Goal: Task Accomplishment & Management: Manage account settings

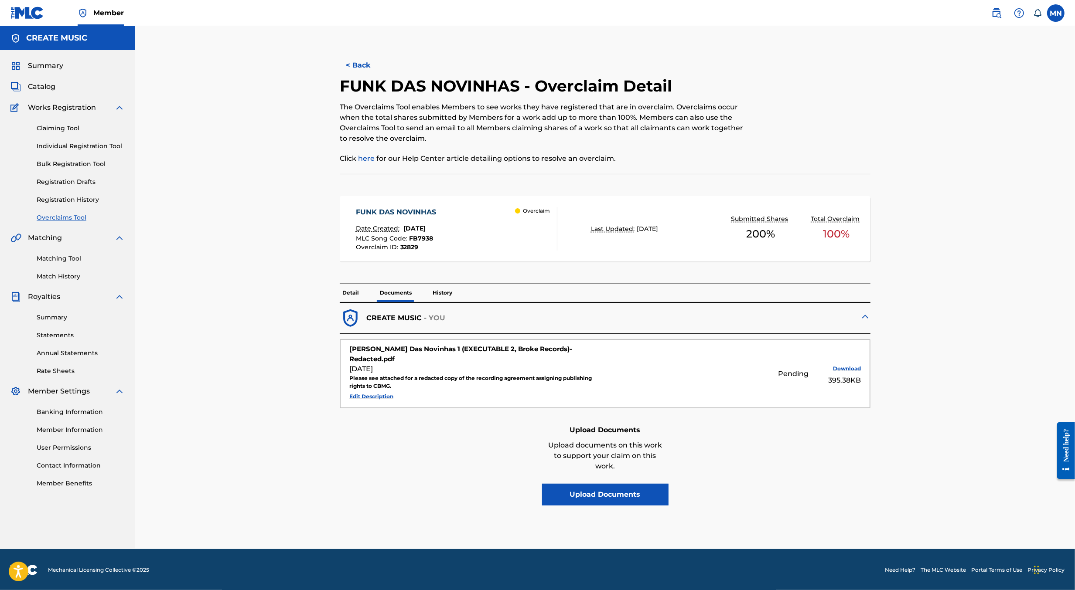
click at [995, 10] on img at bounding box center [996, 13] width 10 height 10
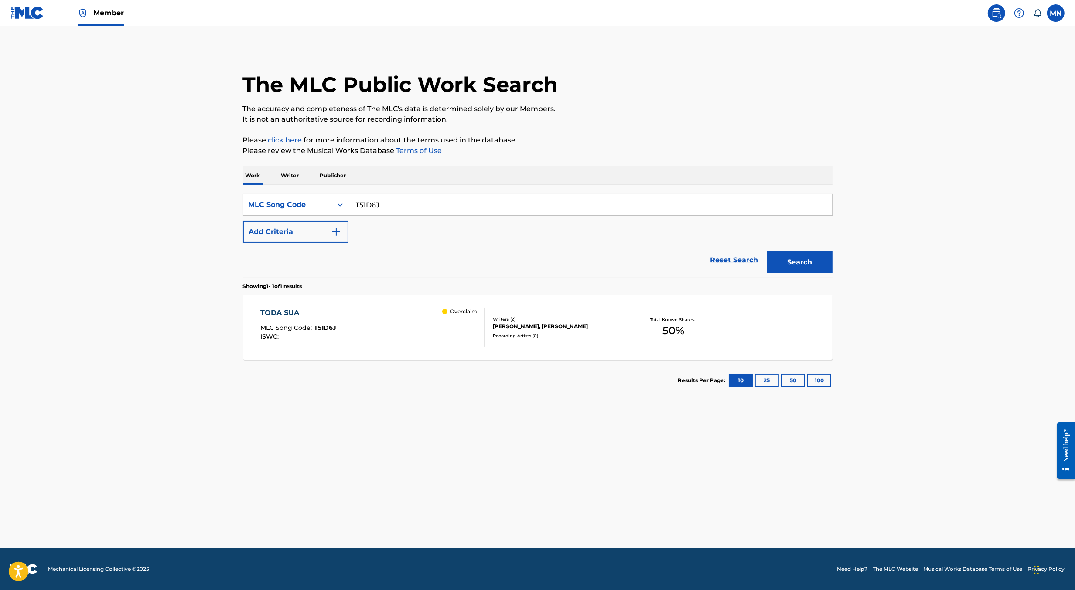
click at [385, 209] on input "T51D6J" at bounding box center [589, 204] width 483 height 21
paste input "CK7XMK"
type input "CK7XMK"
click at [767, 252] on button "Search" at bounding box center [799, 263] width 65 height 22
click at [381, 313] on div "COCOFANTO ELEFANTO FUNK MLC Song Code : CK7XMK ISWC : Overclaim" at bounding box center [372, 327] width 224 height 39
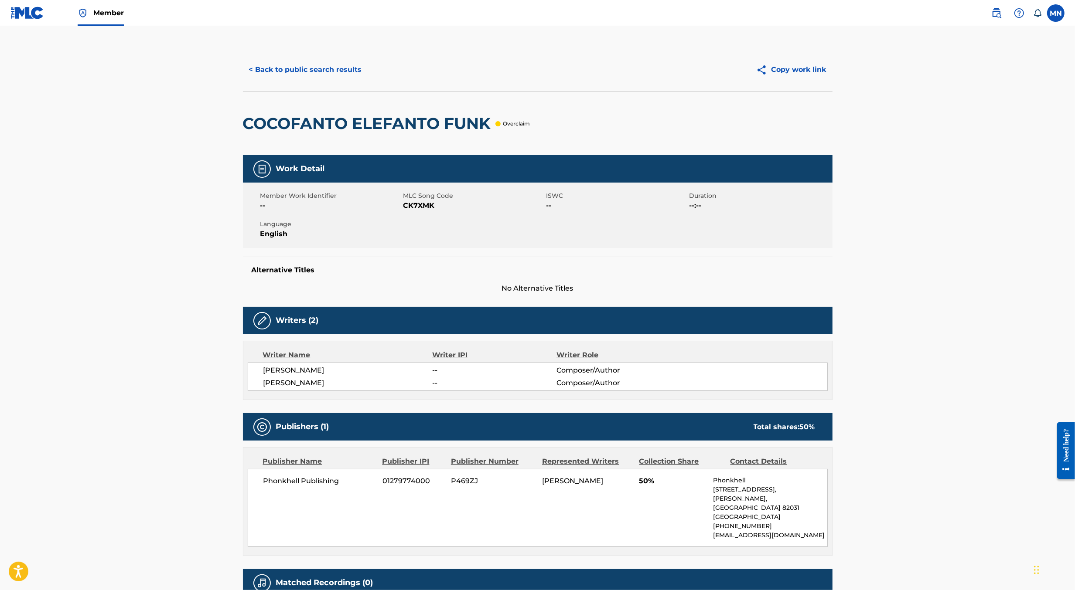
click at [38, 14] on img at bounding box center [27, 13] width 34 height 13
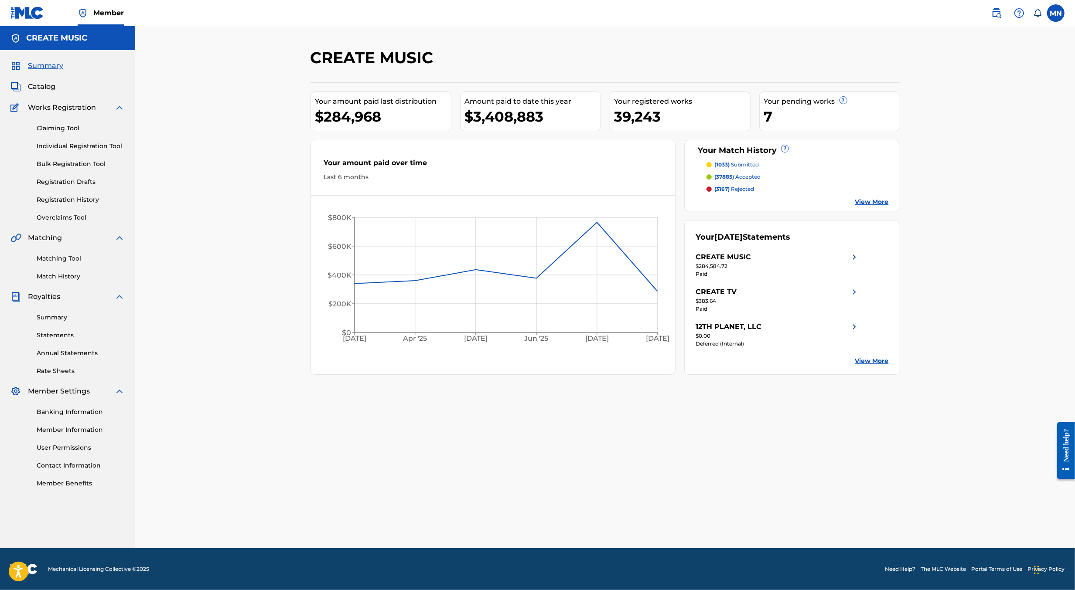
click at [54, 217] on link "Overclaims Tool" at bounding box center [81, 217] width 88 height 9
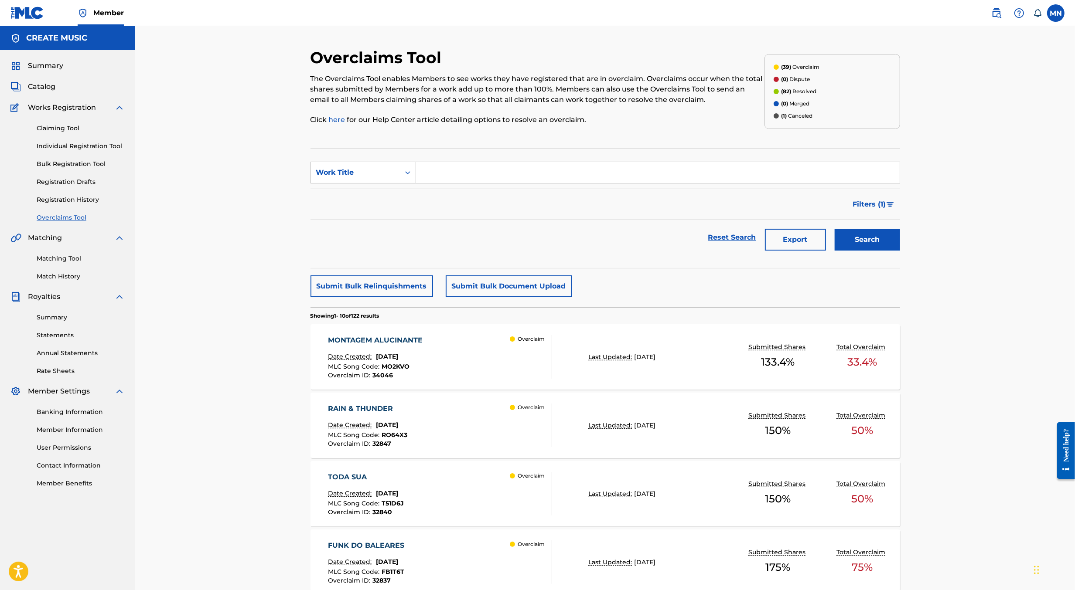
click at [474, 167] on input "Search Form" at bounding box center [657, 172] width 483 height 21
paste input "CK7XMK"
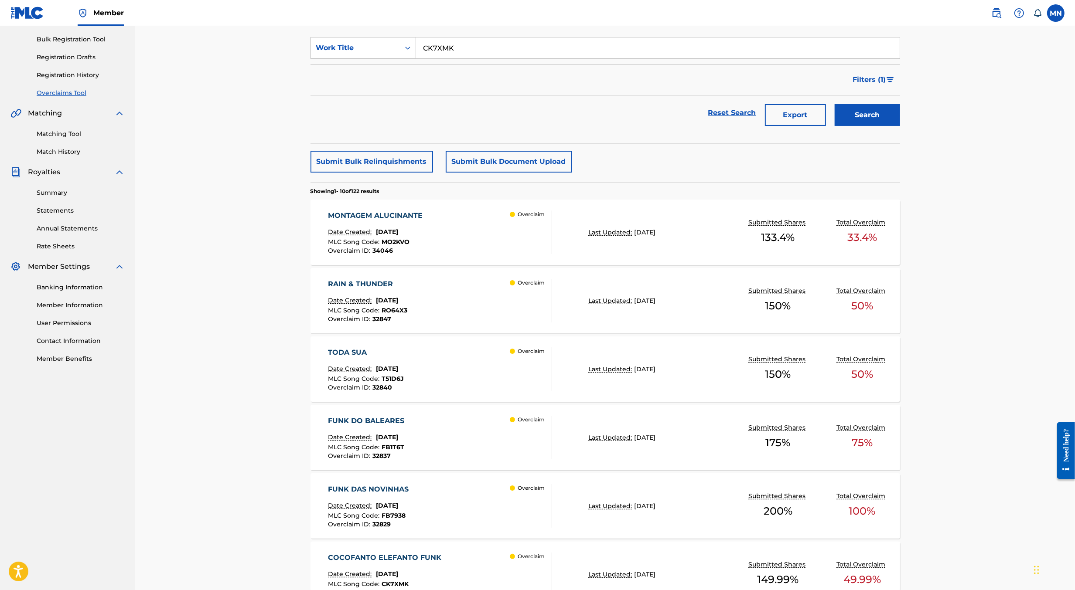
scroll to position [406, 0]
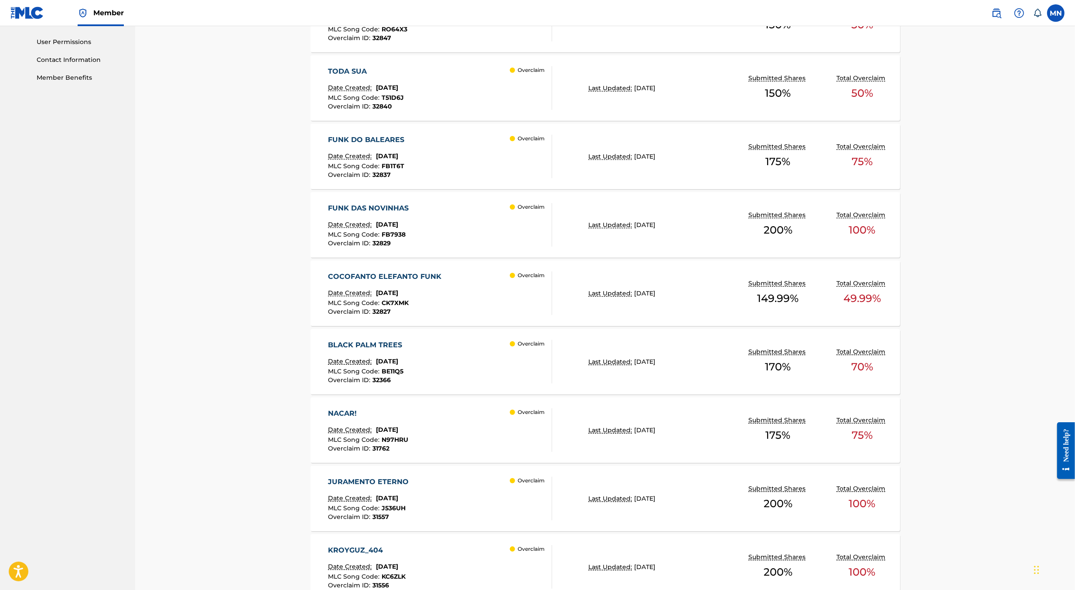
type input "CK7XMK"
click at [374, 281] on div "COCOFANTO ELEFANTO FUNK Date Created: August 20, 2025 MLC Song Code : CK7XMK Ov…" at bounding box center [387, 294] width 118 height 44
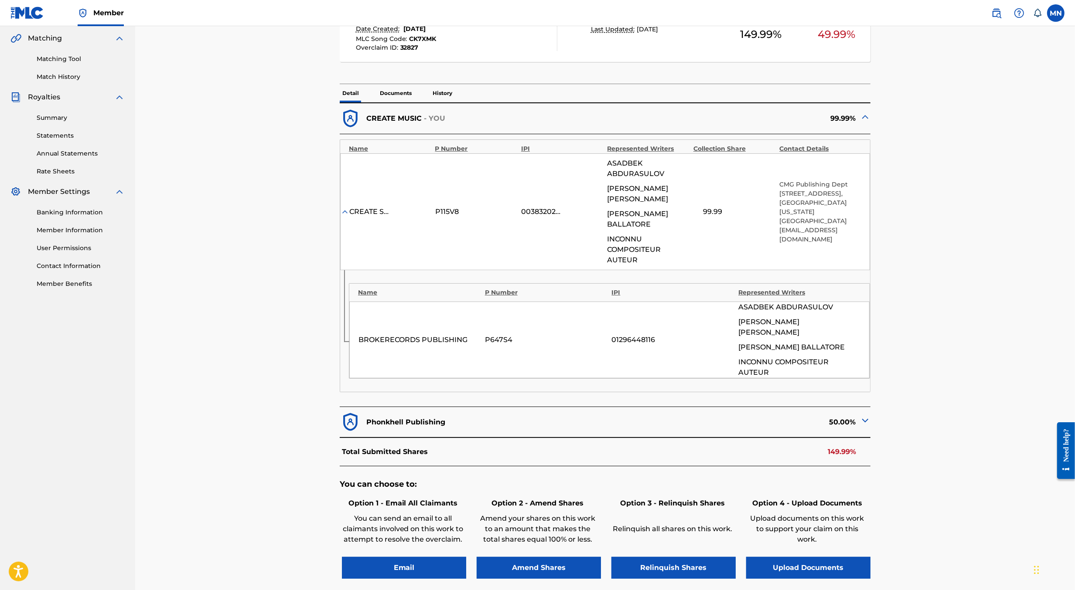
scroll to position [282, 0]
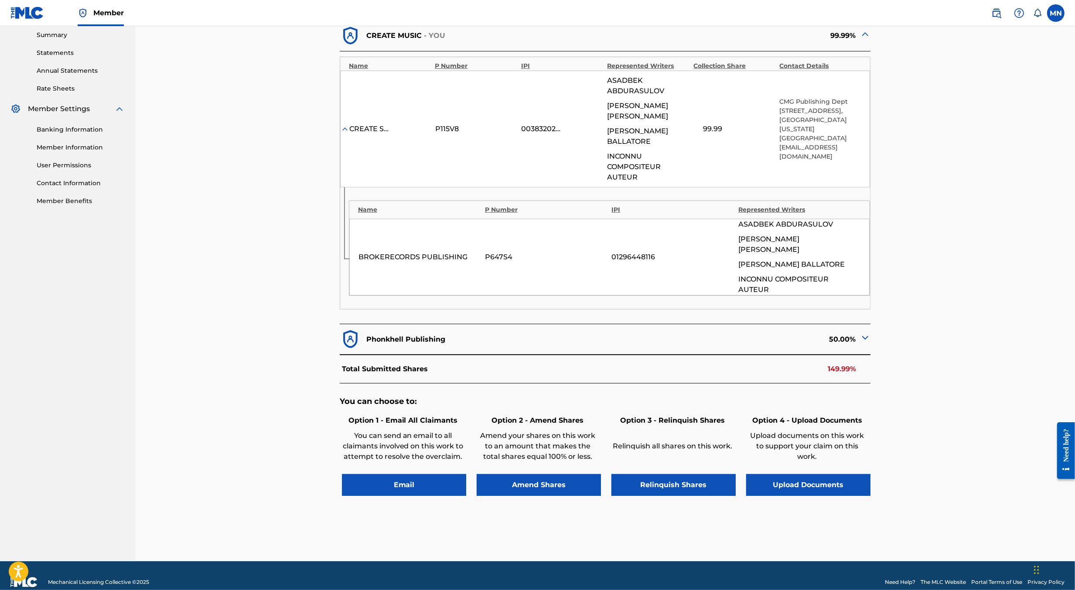
click at [809, 474] on button "Upload Documents" at bounding box center [808, 485] width 124 height 22
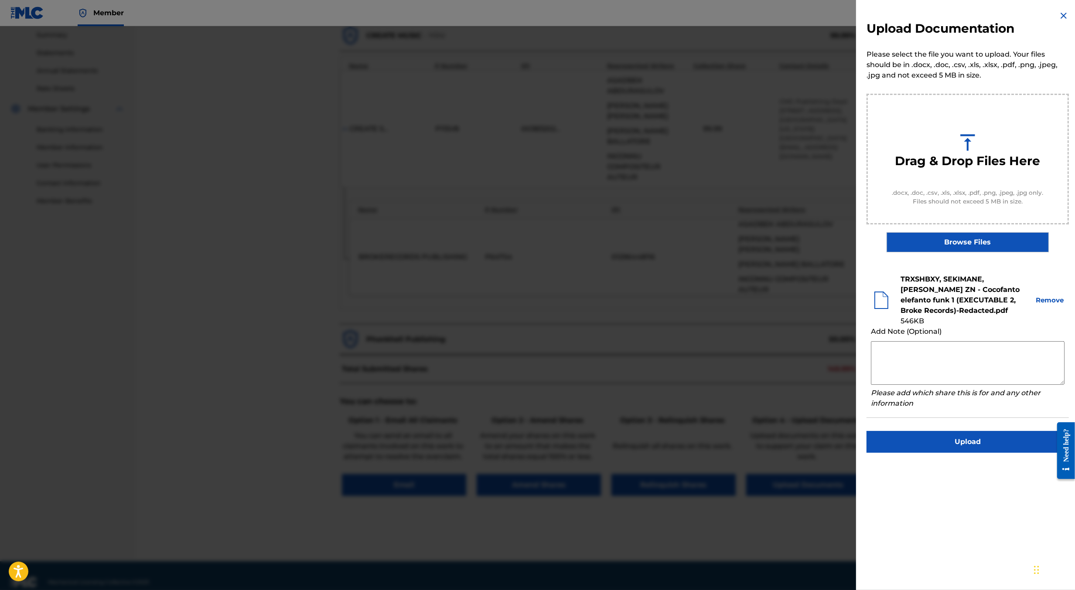
click at [915, 358] on textarea at bounding box center [968, 363] width 194 height 44
type textarea "See attached for a redacted recording agreement assigning publishing rights to …"
click at [940, 436] on button "Upload" at bounding box center [967, 442] width 202 height 22
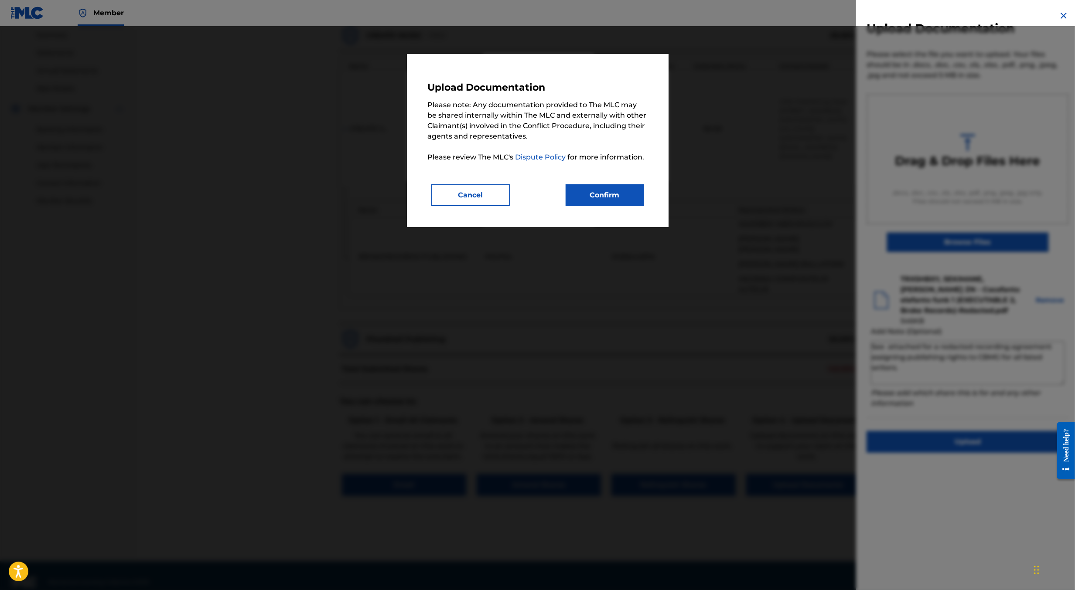
click at [613, 206] on button "Confirm" at bounding box center [604, 195] width 78 height 22
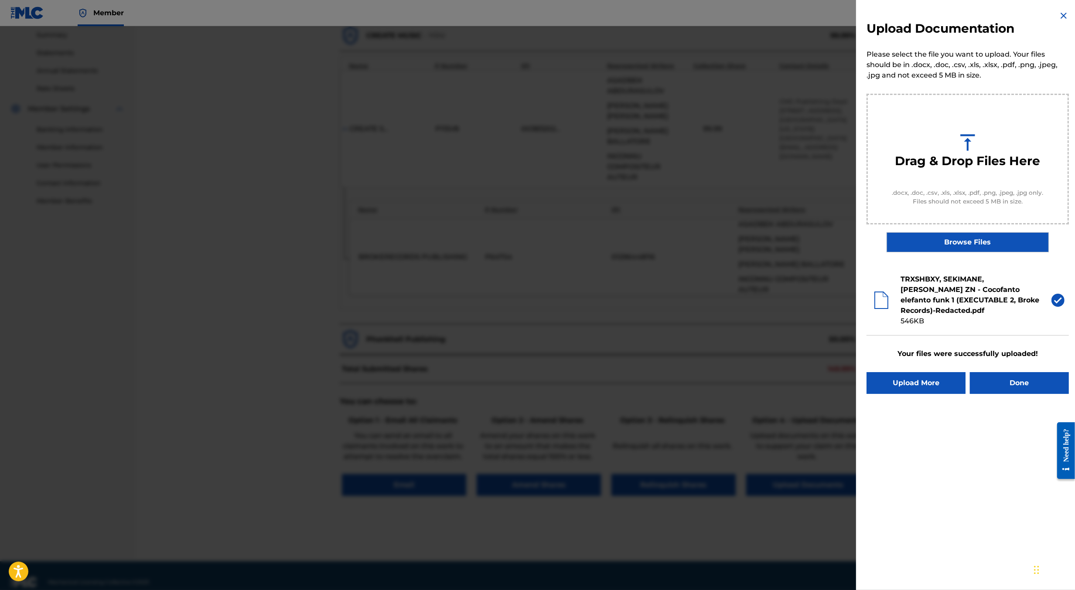
click at [1001, 384] on button "Done" at bounding box center [1019, 383] width 99 height 22
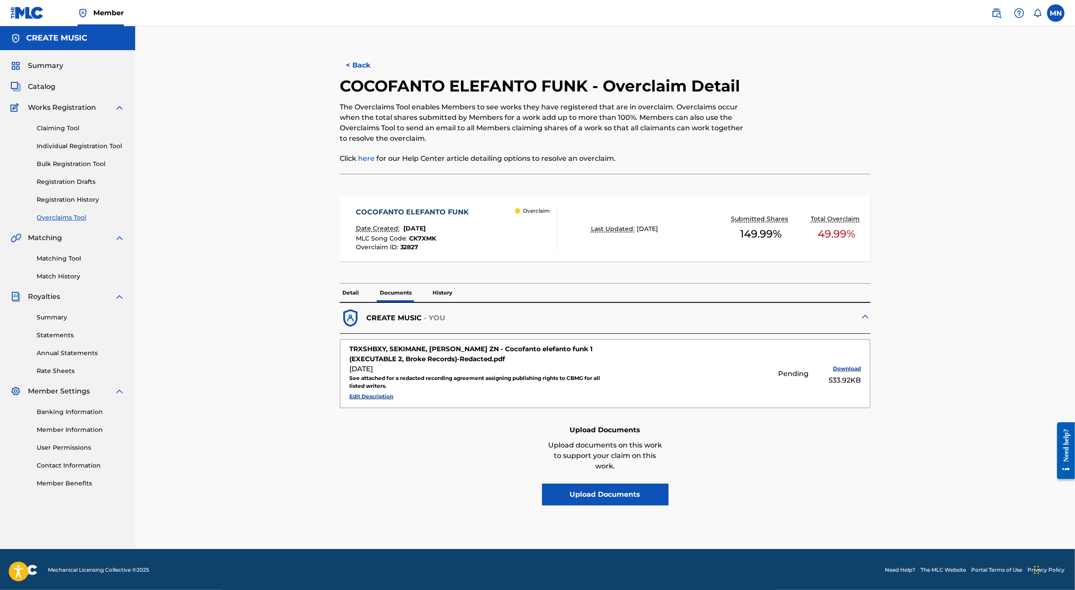
click at [964, 207] on div "< Back COCOFANTO ELEFANTO FUNK - Overclaim Detail The Overclaims Tool enables M…" at bounding box center [604, 287] width 939 height 523
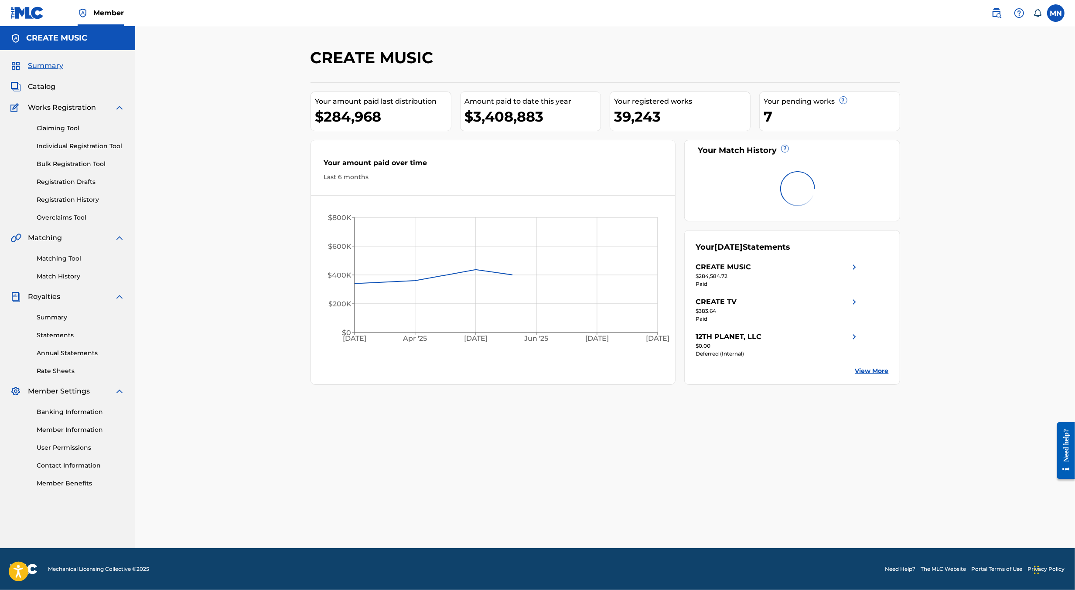
click at [994, 17] on img at bounding box center [996, 13] width 10 height 10
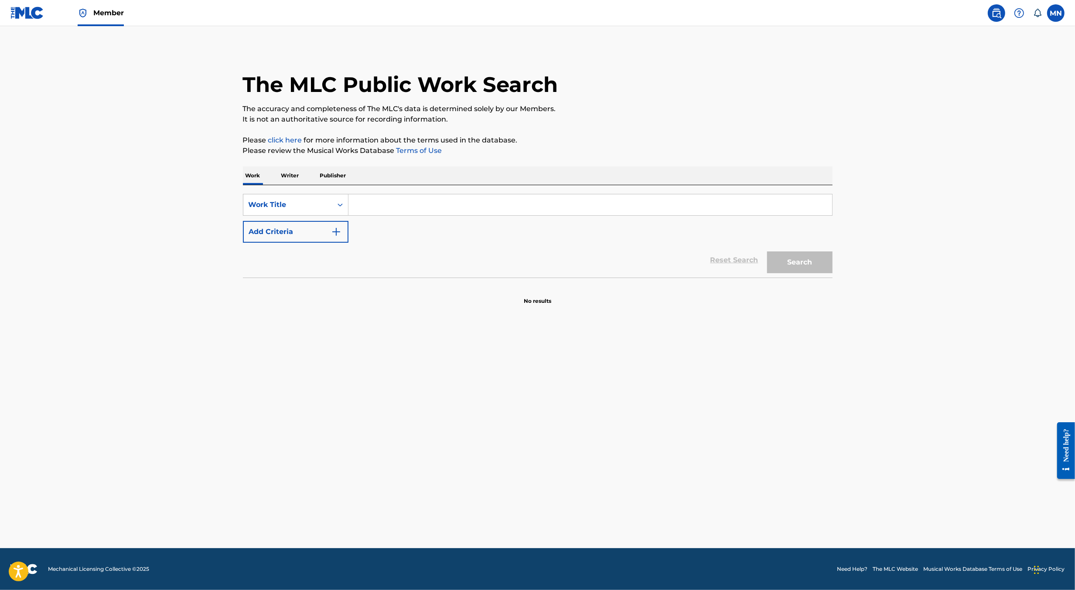
click at [400, 213] on input "Search Form" at bounding box center [589, 204] width 483 height 21
click at [397, 222] on span "venture" at bounding box center [406, 224] width 28 height 8
type input "beluga adventure"
click at [767, 252] on button "Search" at bounding box center [799, 263] width 65 height 22
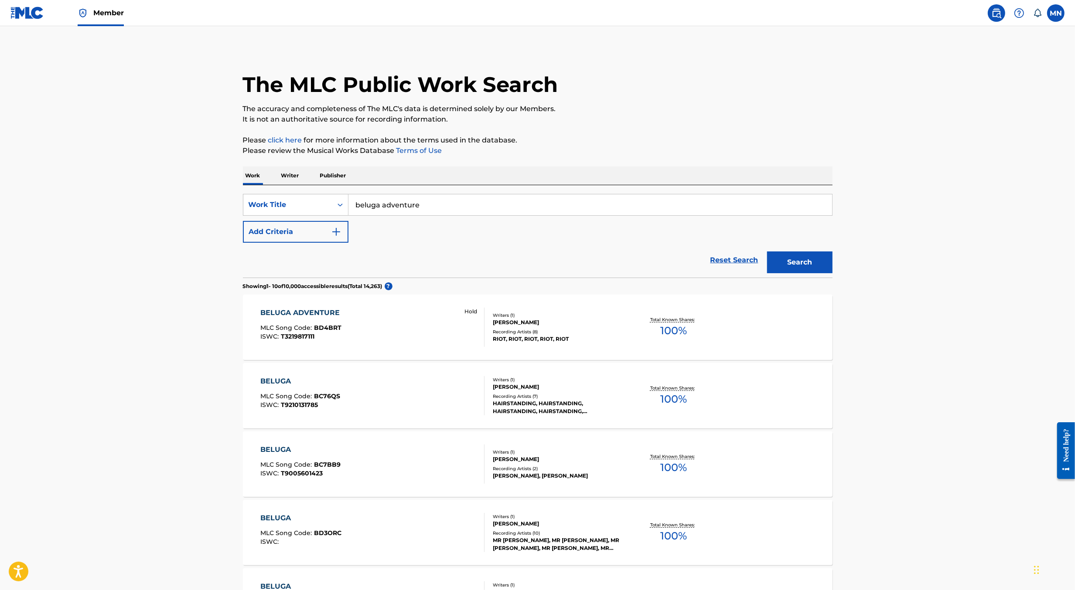
click at [423, 330] on div "BELUGA ADVENTURE MLC Song Code : BD4BRT ISWC : T3219817111 Hold" at bounding box center [372, 327] width 224 height 39
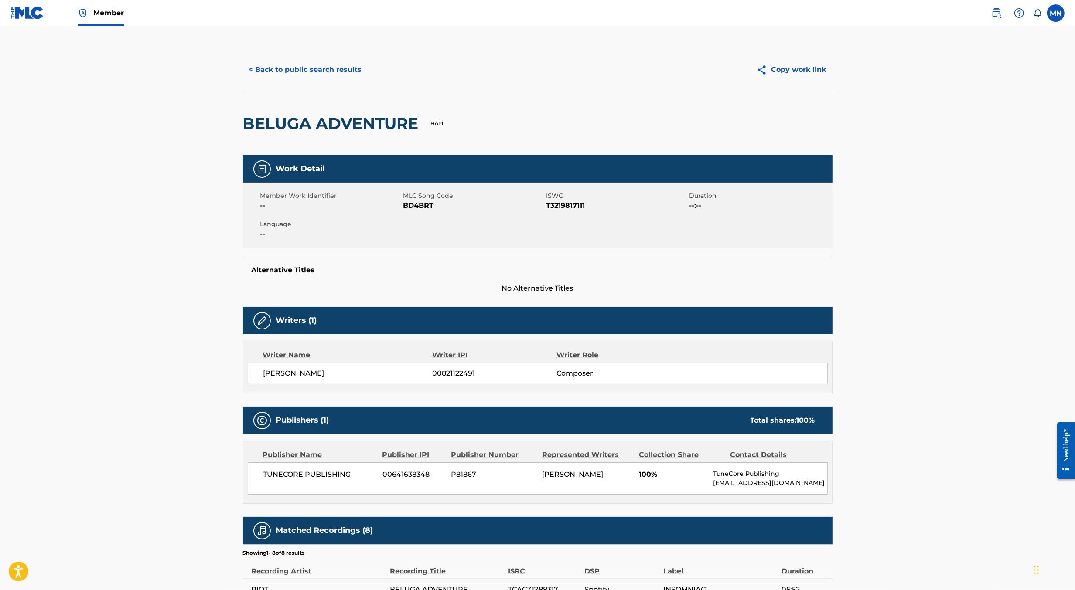
click at [423, 204] on span "BD4BRT" at bounding box center [473, 206] width 141 height 10
copy span "BD4BRT"
